Goal: Information Seeking & Learning: Learn about a topic

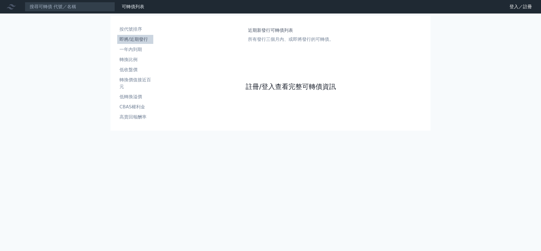
click at [246, 91] on link "註冊/登入查看完整可轉債資訊" at bounding box center [291, 86] width 90 height 9
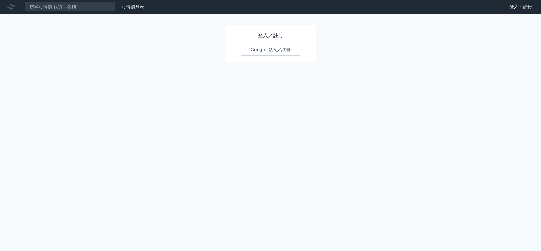
click at [265, 42] on div "登入／註冊 Google 登入／註冊" at bounding box center [270, 44] width 90 height 38
click at [266, 47] on link "Google 登入／註冊" at bounding box center [270, 50] width 59 height 12
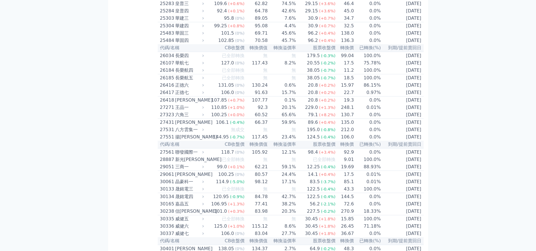
scroll to position [513, 0]
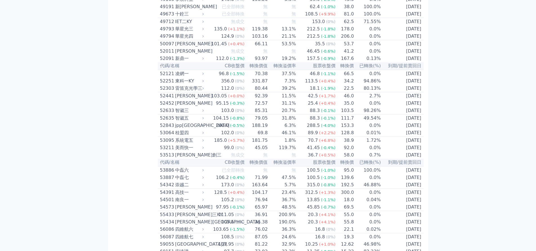
scroll to position [1725, 0]
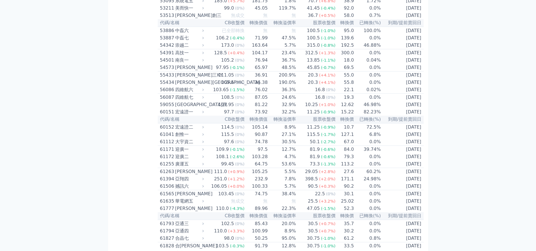
scroll to position [1866, 0]
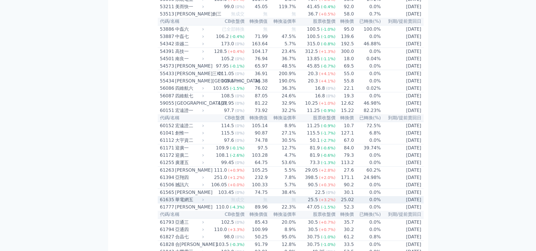
click at [175, 197] on div "華電網五" at bounding box center [189, 200] width 28 height 7
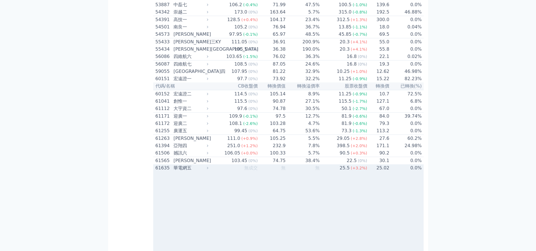
scroll to position [2007, 0]
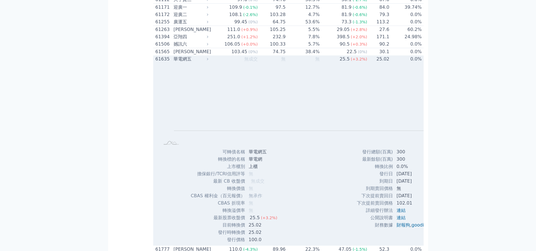
click at [174, 56] on div "華電網五" at bounding box center [191, 59] width 34 height 7
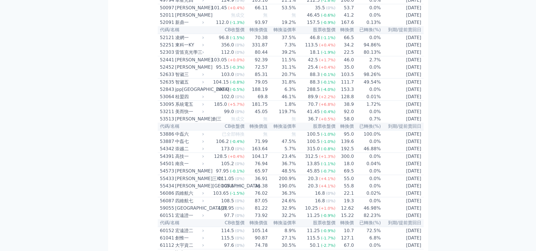
scroll to position [1753, 0]
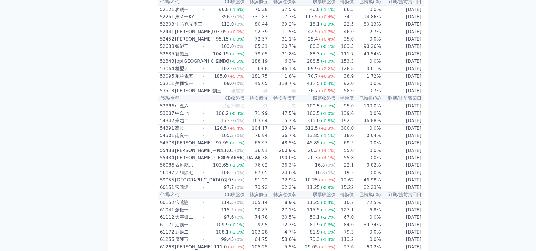
scroll to position [1866, 0]
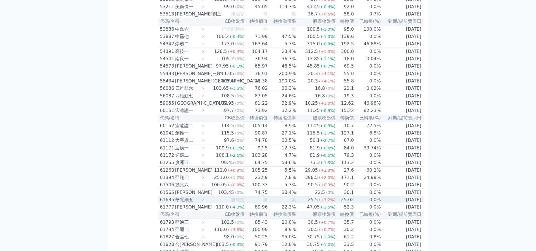
click at [175, 197] on div "華電網五" at bounding box center [189, 200] width 28 height 7
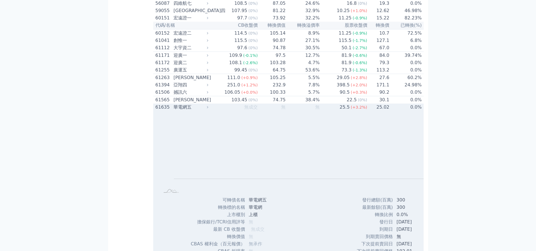
scroll to position [2007, 0]
